Goal: Task Accomplishment & Management: Complete application form

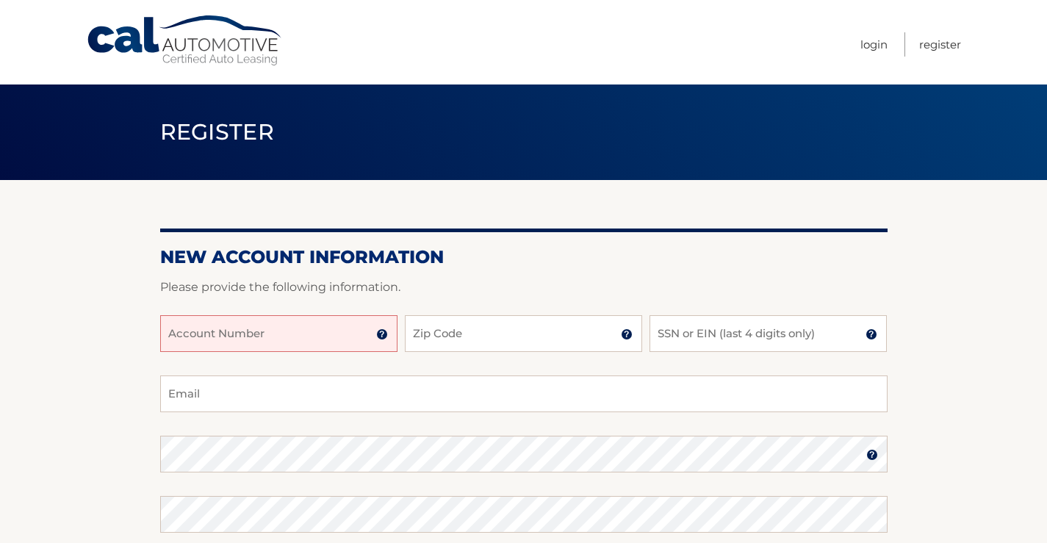
click at [320, 333] on input "Account Number" at bounding box center [278, 333] width 237 height 37
type input "44455660665"
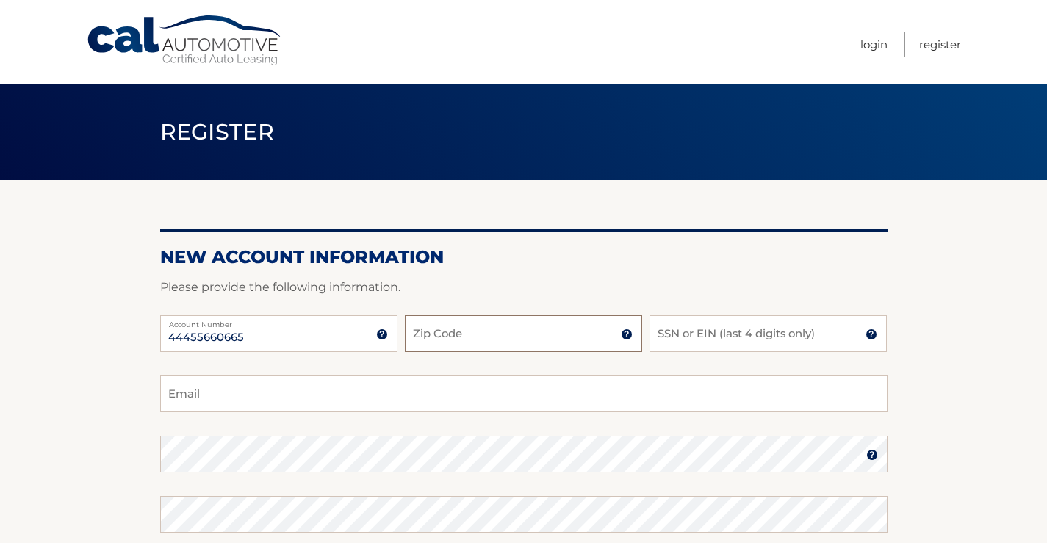
click at [475, 337] on input "Zip Code" at bounding box center [523, 333] width 237 height 37
type input "33014"
click at [808, 340] on input "SSN or EIN (last 4 digits only)" at bounding box center [768, 333] width 237 height 37
type input "9404"
click at [518, 396] on input "Email" at bounding box center [524, 394] width 728 height 37
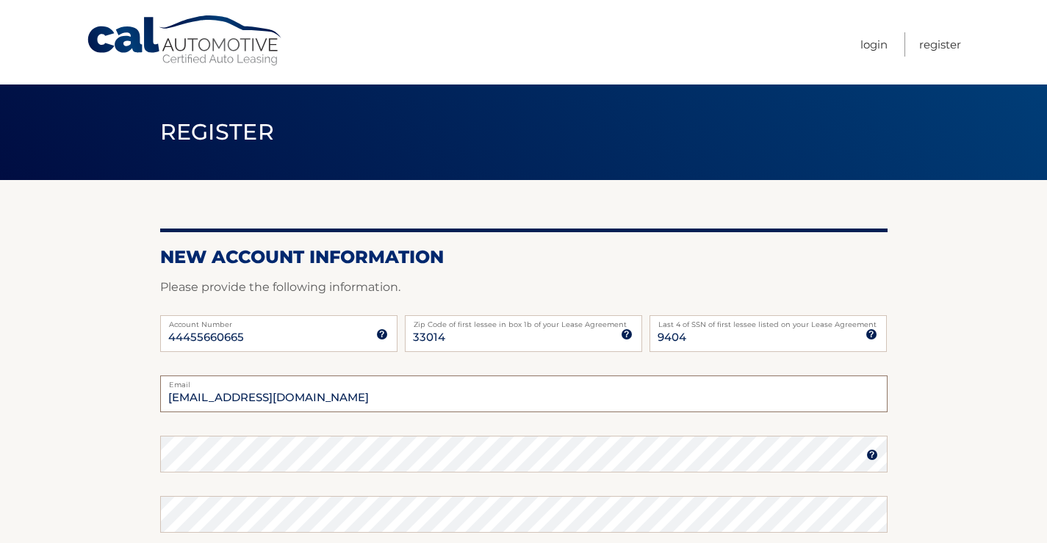
type input "thais@thernandezlaw.com"
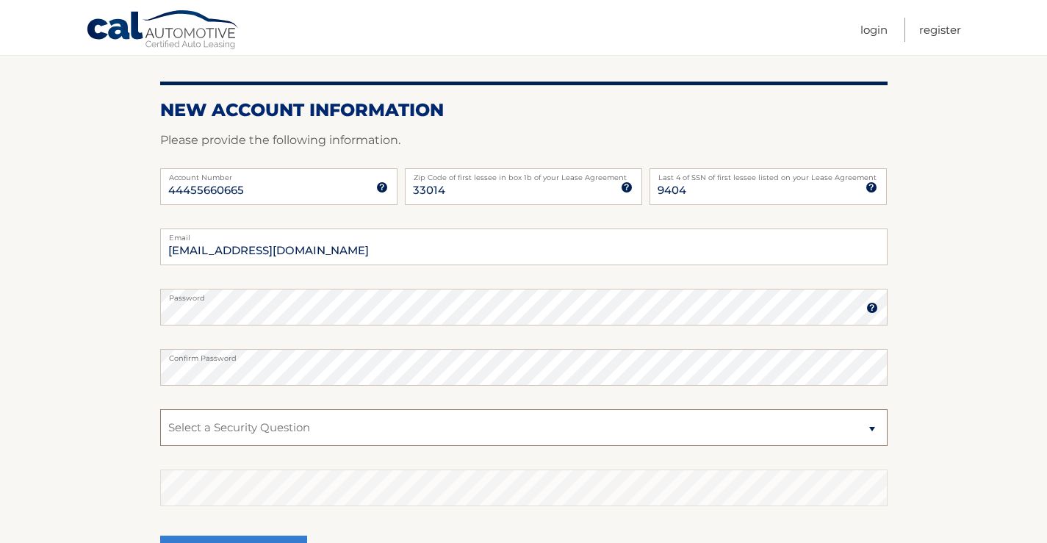
click at [415, 433] on select "Select a Security Question What was the name of your elementary school? What is…" at bounding box center [524, 427] width 728 height 37
select select "1"
click at [160, 409] on select "Select a Security Question What was the name of your elementary school? What is…" at bounding box center [524, 427] width 728 height 37
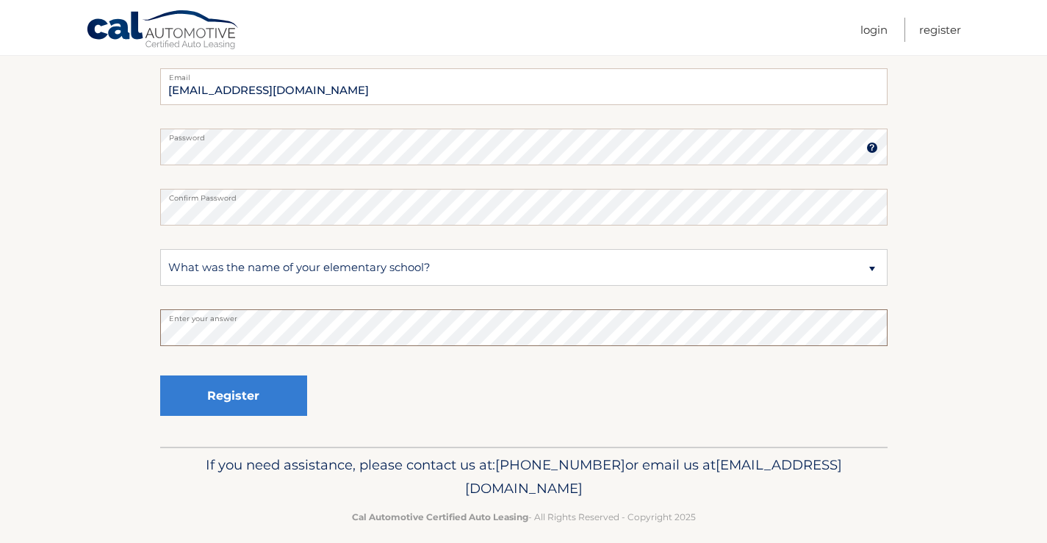
scroll to position [323, 0]
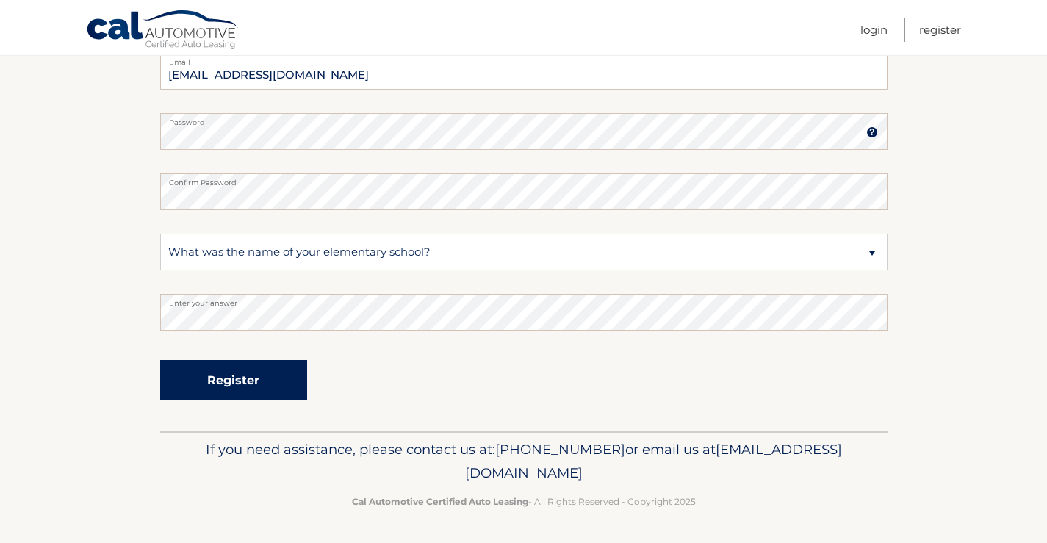
click at [279, 383] on button "Register" at bounding box center [233, 380] width 147 height 40
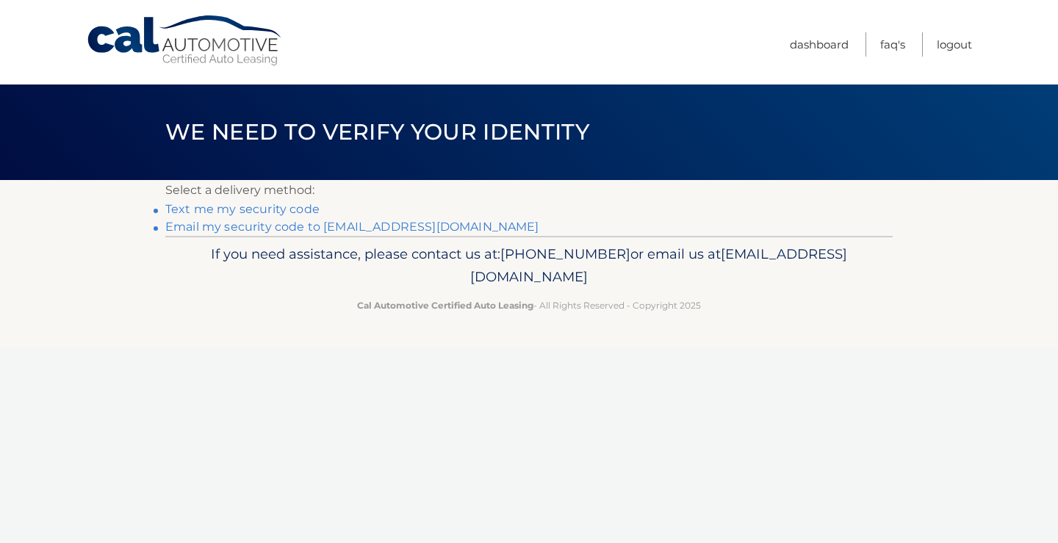
click at [265, 209] on link "Text me my security code" at bounding box center [242, 209] width 154 height 14
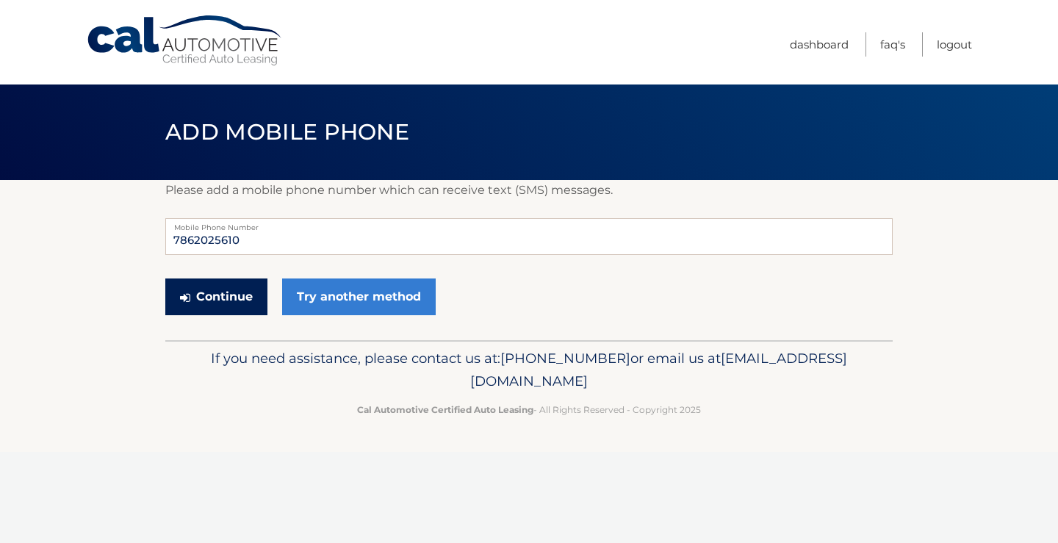
drag, startPoint x: 222, startPoint y: 295, endPoint x: 382, endPoint y: 340, distance: 166.6
click at [221, 295] on button "Continue" at bounding box center [216, 297] width 102 height 37
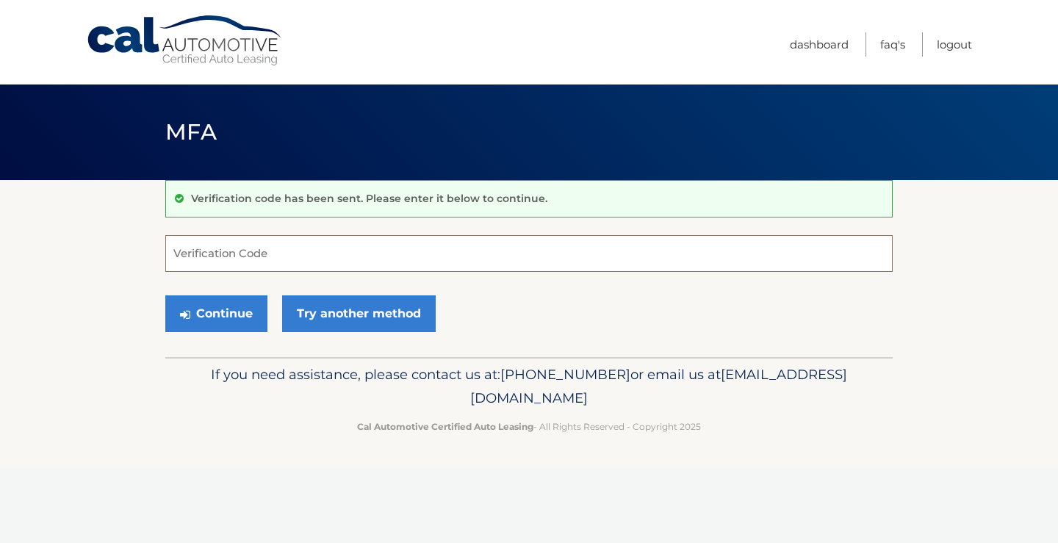
click at [534, 257] on input "Verification Code" at bounding box center [529, 253] width 728 height 37
type input "777114"
click at [229, 315] on button "Continue" at bounding box center [216, 313] width 102 height 37
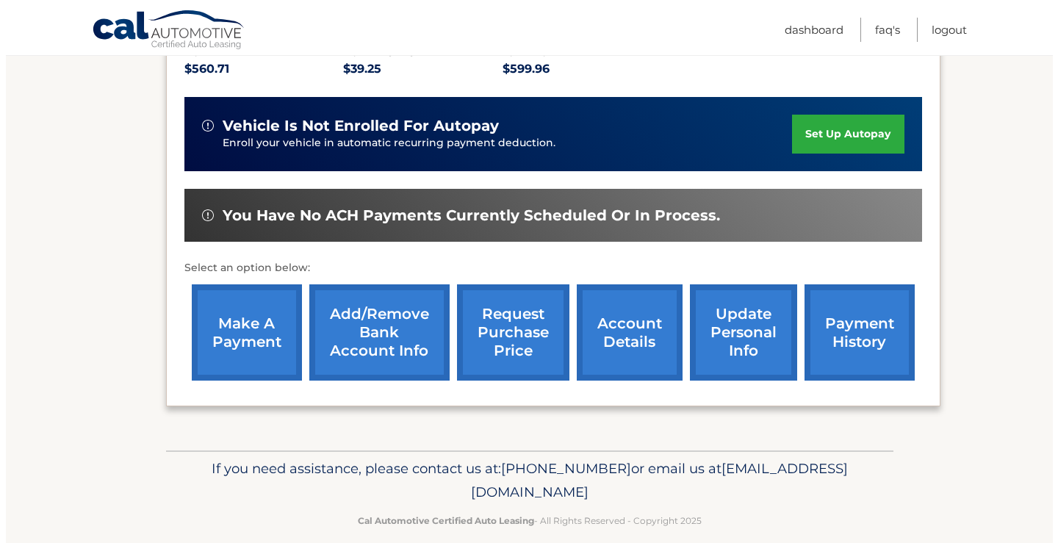
scroll to position [348, 0]
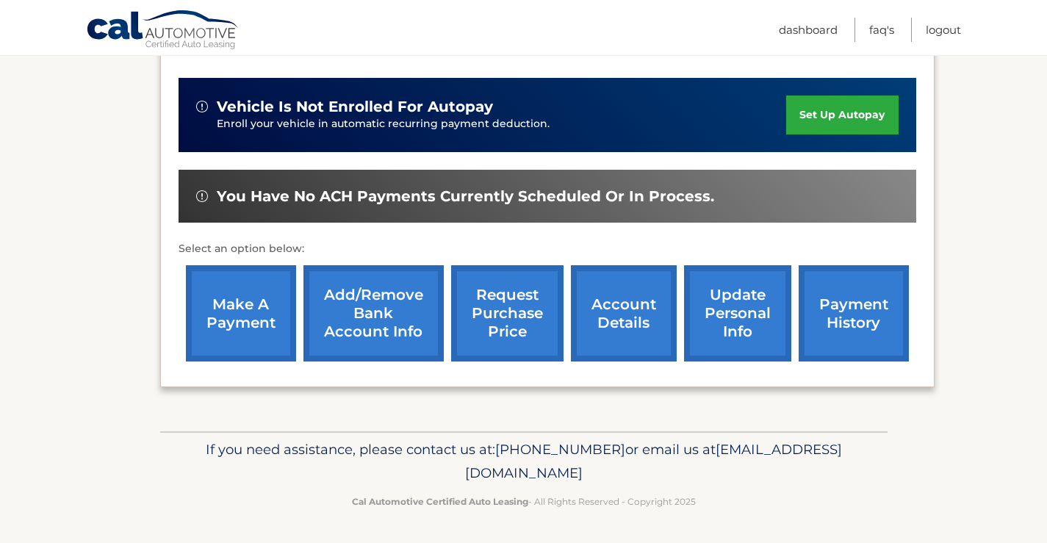
click at [508, 317] on link "request purchase price" at bounding box center [507, 313] width 112 height 96
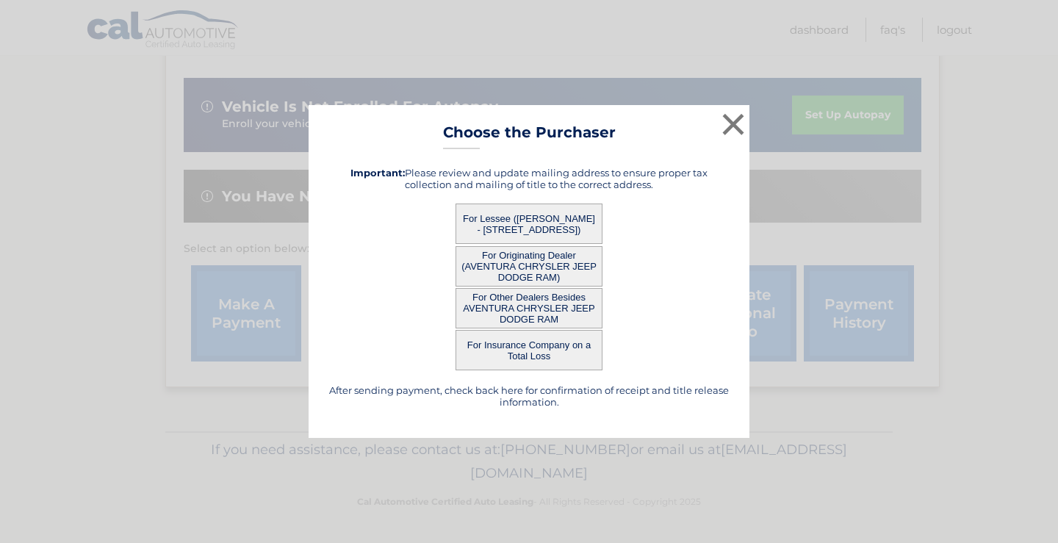
click at [546, 223] on button "For Lessee (THAIS HERNANDEZ - 14275 SABAL DR, , MIAMI LAKES, FL 33014)" at bounding box center [529, 224] width 147 height 40
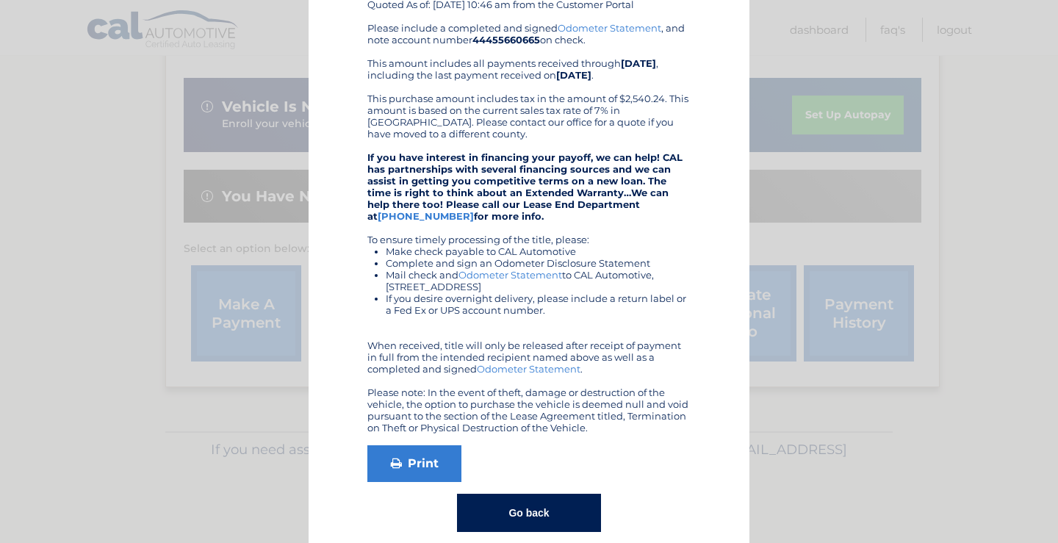
scroll to position [181, 0]
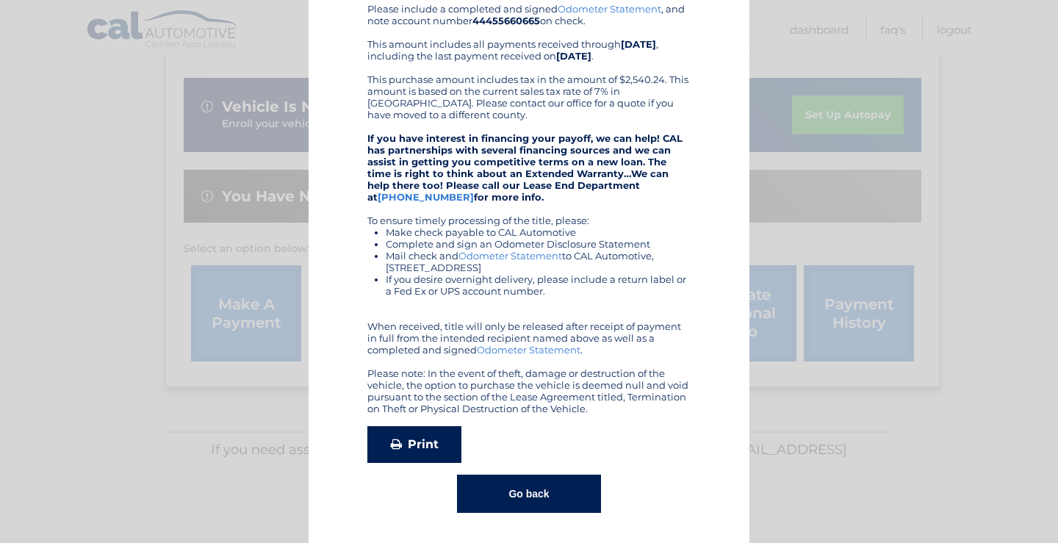
click at [415, 443] on link "Print" at bounding box center [414, 444] width 94 height 37
